Goal: Task Accomplishment & Management: Use online tool/utility

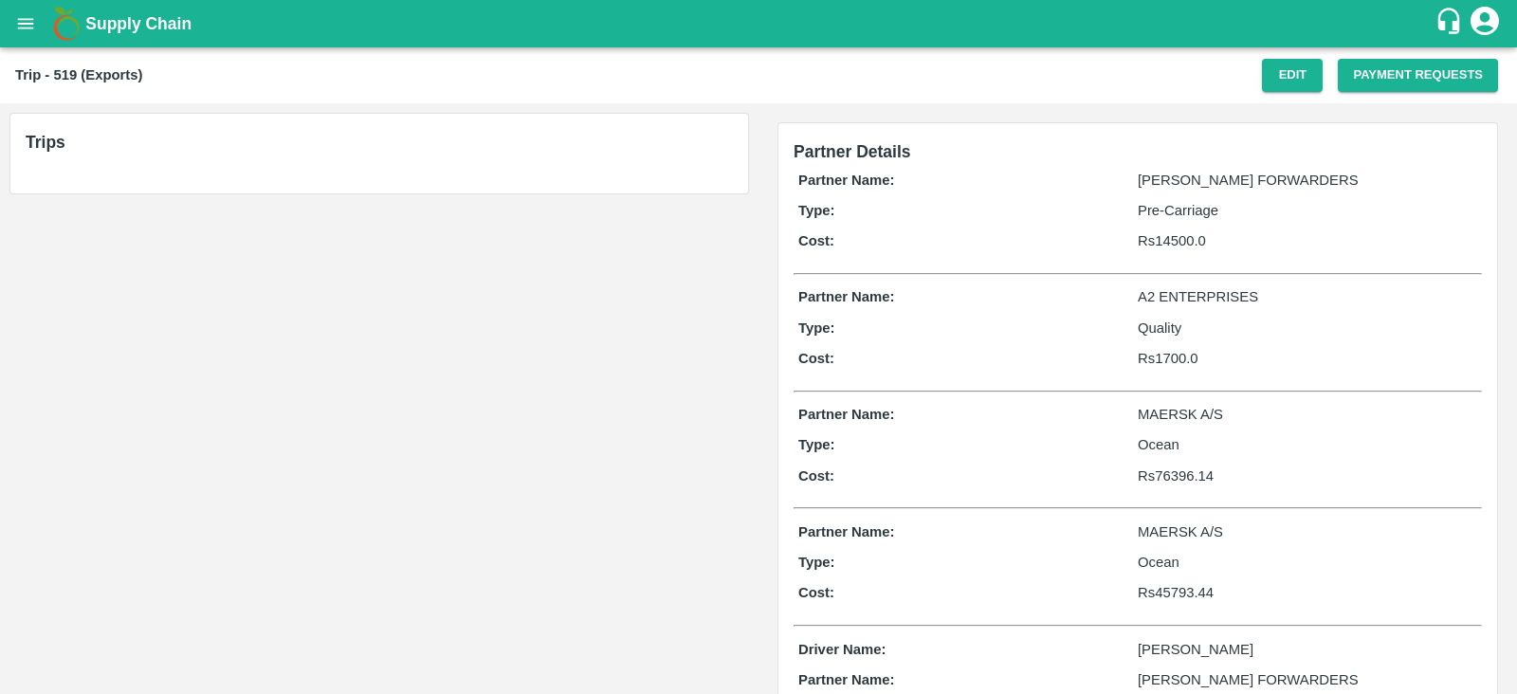
click at [578, 154] on h6 "Trips" at bounding box center [379, 142] width 707 height 27
click at [416, 129] on h6 "Trips" at bounding box center [379, 142] width 707 height 27
click at [1407, 68] on button "Payment Requests" at bounding box center [1418, 75] width 160 height 33
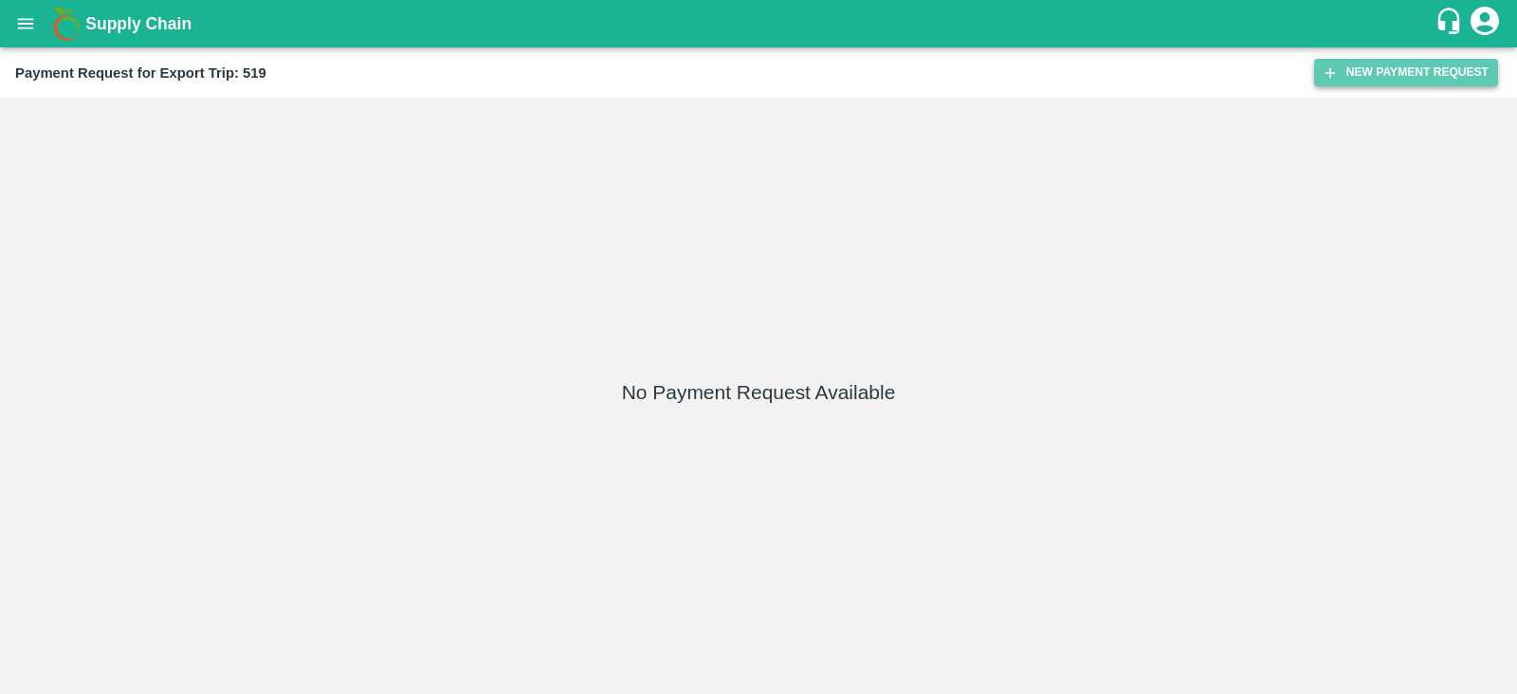
click at [1365, 64] on button "New Payment Request" at bounding box center [1406, 72] width 184 height 27
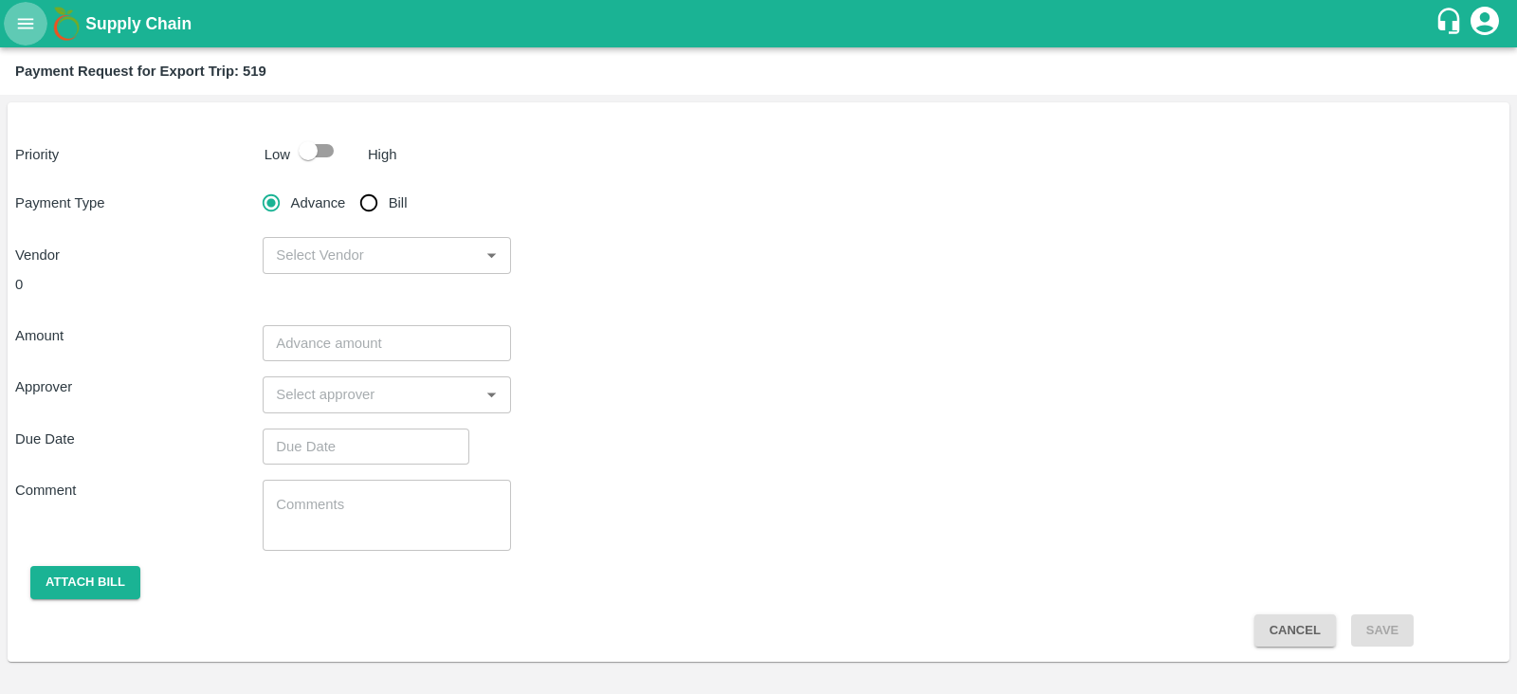
click at [18, 27] on icon "open drawer" at bounding box center [26, 23] width 16 height 10
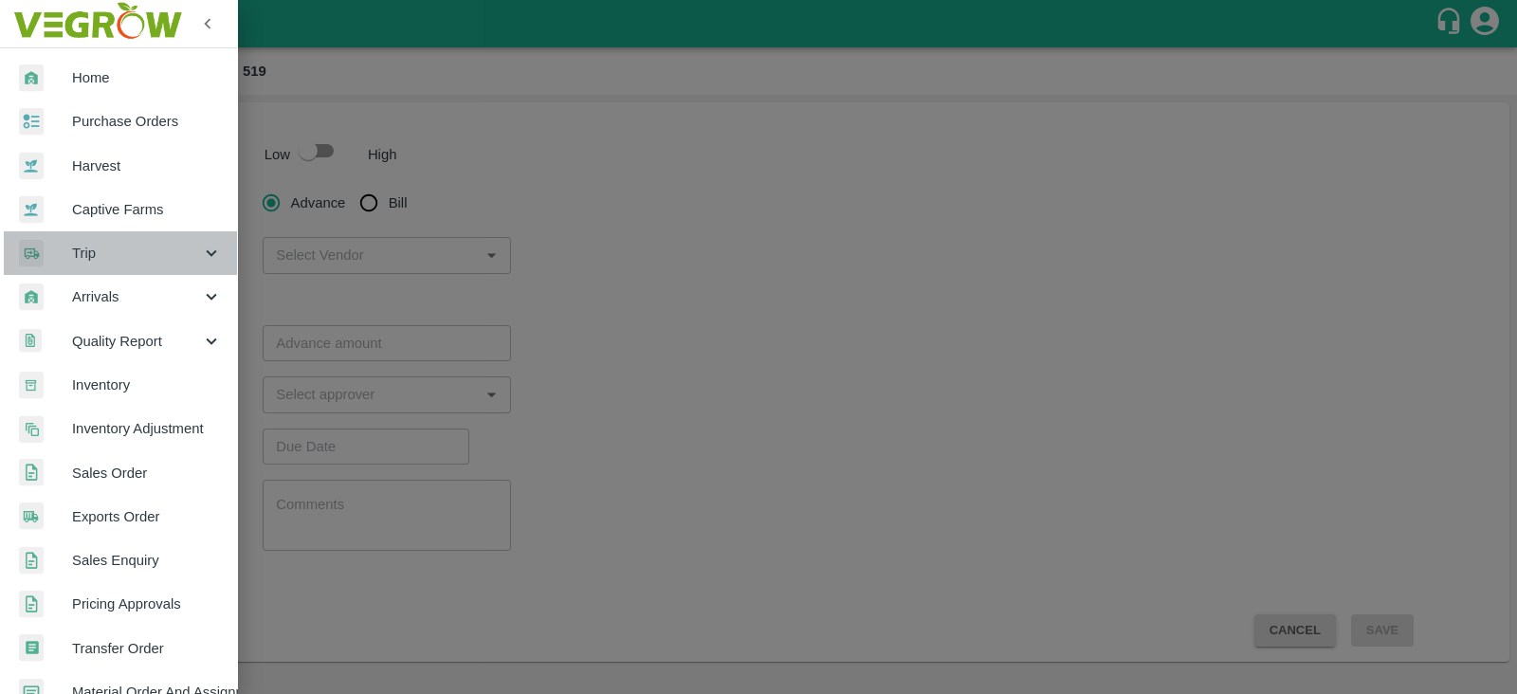
click at [158, 255] on span "Trip" at bounding box center [136, 253] width 129 height 21
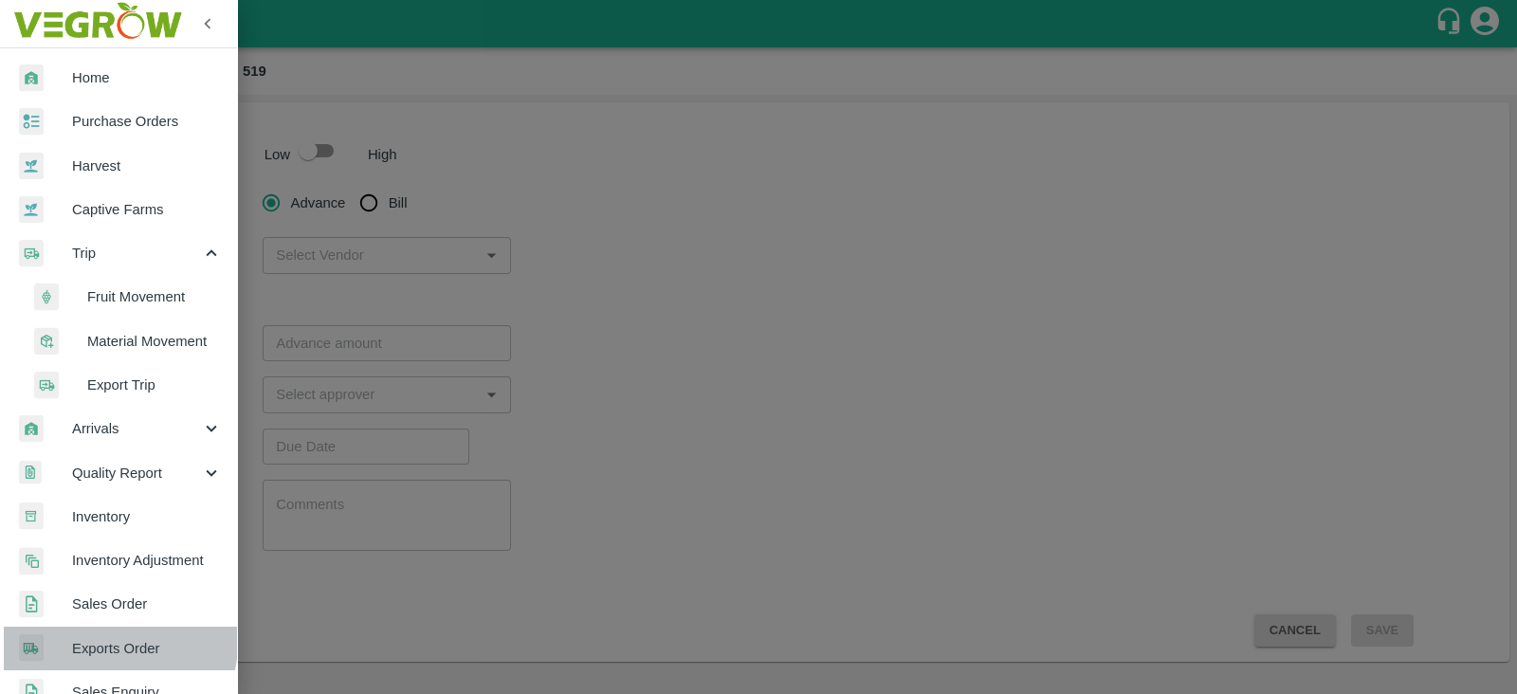
click at [109, 642] on span "Exports Order" at bounding box center [147, 648] width 150 height 21
